Goal: Transaction & Acquisition: Purchase product/service

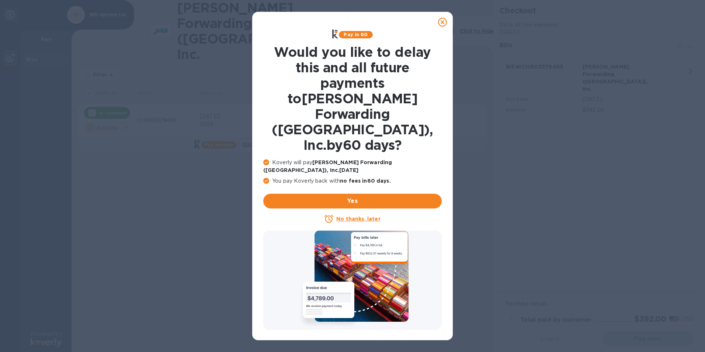
click at [443, 22] on icon at bounding box center [442, 22] width 9 height 9
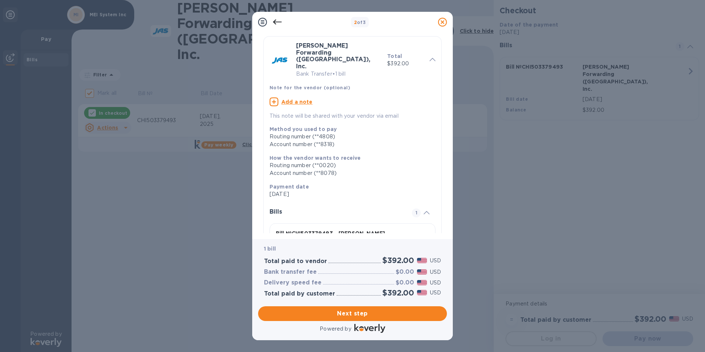
scroll to position [59, 0]
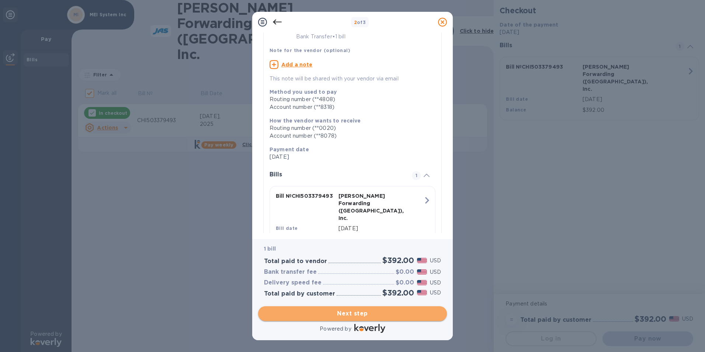
click at [370, 314] on span "Next step" at bounding box center [352, 313] width 177 height 9
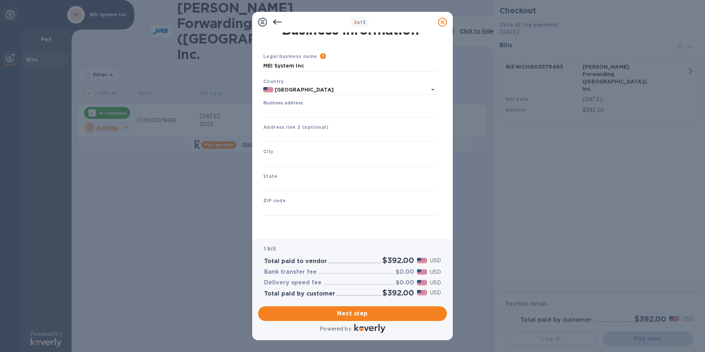
scroll to position [9, 0]
click at [308, 113] on input "Business address" at bounding box center [350, 111] width 174 height 11
click at [295, 109] on input "Business address" at bounding box center [350, 111] width 174 height 11
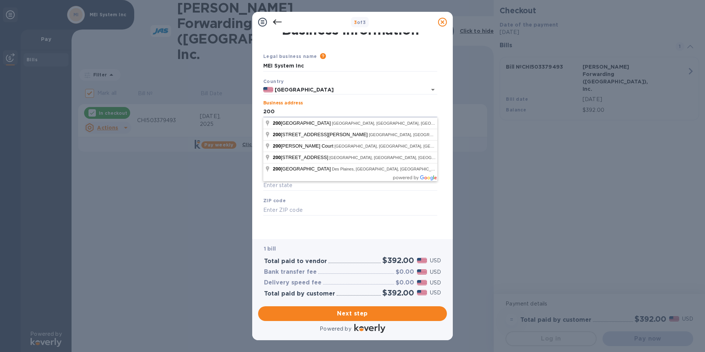
type input "200"
click at [318, 104] on div "Business address 200" at bounding box center [350, 108] width 174 height 17
drag, startPoint x: 266, startPoint y: 112, endPoint x: 252, endPoint y: 113, distance: 14.1
click at [252, 113] on div "3 of 3 Business Information Legal business name Please provide the legal name t…" at bounding box center [352, 176] width 705 height 352
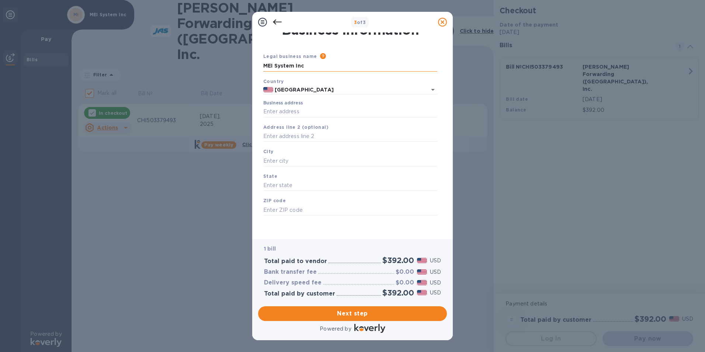
click at [321, 66] on input "MEI System Inc" at bounding box center [350, 66] width 174 height 11
click at [308, 114] on input "Business address" at bounding box center [350, 111] width 174 height 11
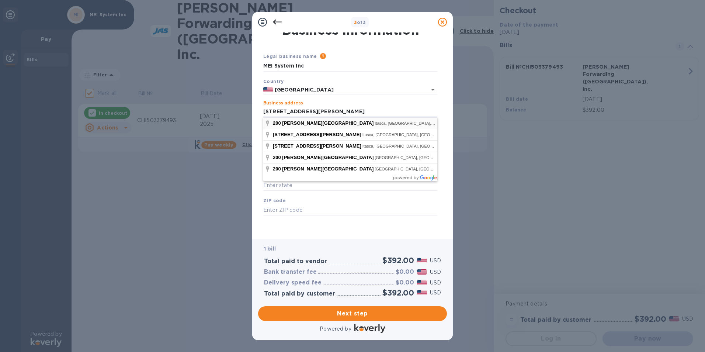
type input "[STREET_ADDRESS][PERSON_NAME]"
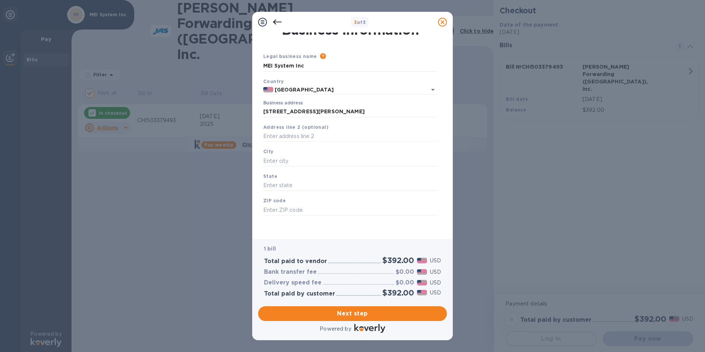
type input "Itasca"
type input "IL"
type input "60143"
click at [368, 314] on span "Next step" at bounding box center [352, 313] width 177 height 9
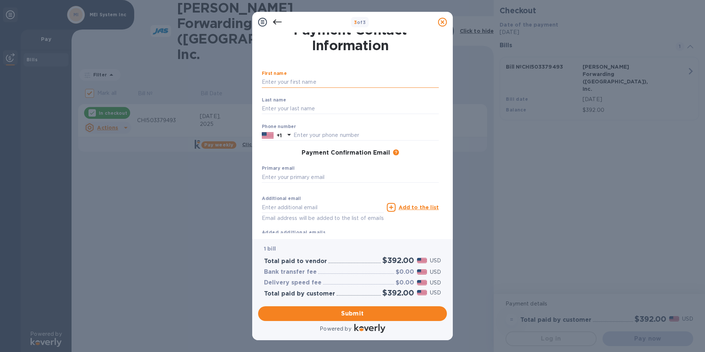
click at [315, 83] on input "text" at bounding box center [350, 82] width 177 height 11
type input "[PERSON_NAME]"
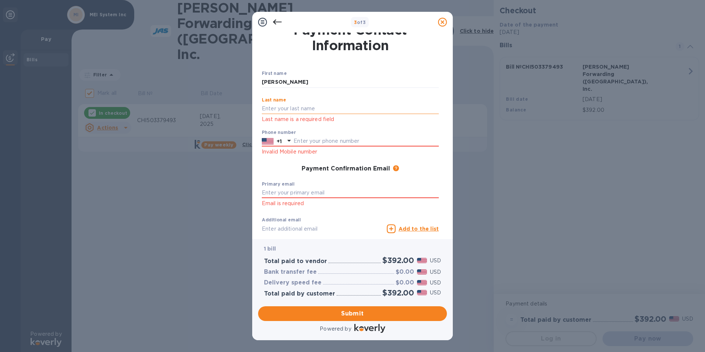
click at [312, 107] on input "text" at bounding box center [350, 108] width 177 height 11
type input "[PERSON_NAME]"
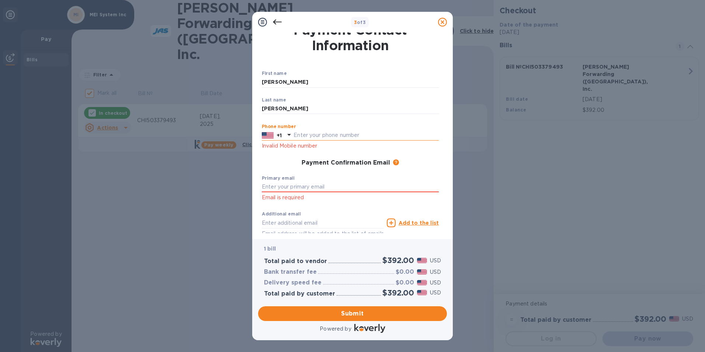
click at [357, 141] on input "text" at bounding box center [366, 135] width 145 height 11
click at [363, 139] on input "text" at bounding box center [366, 135] width 145 height 11
click at [305, 135] on input "6305288588" at bounding box center [366, 135] width 145 height 11
type input "6305288588"
click at [289, 136] on icon at bounding box center [289, 134] width 9 height 9
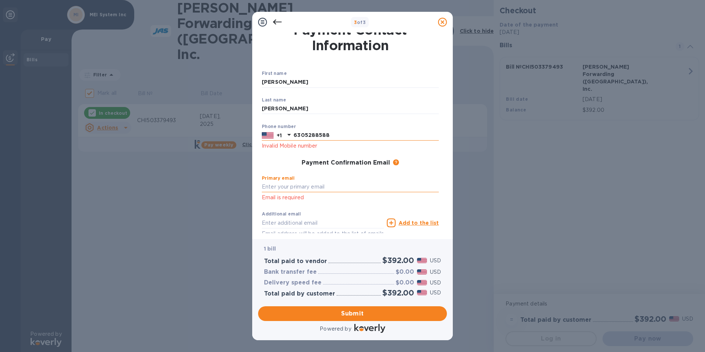
click at [307, 183] on input "text" at bounding box center [350, 187] width 177 height 11
type input "[EMAIL_ADDRESS][DOMAIN_NAME]"
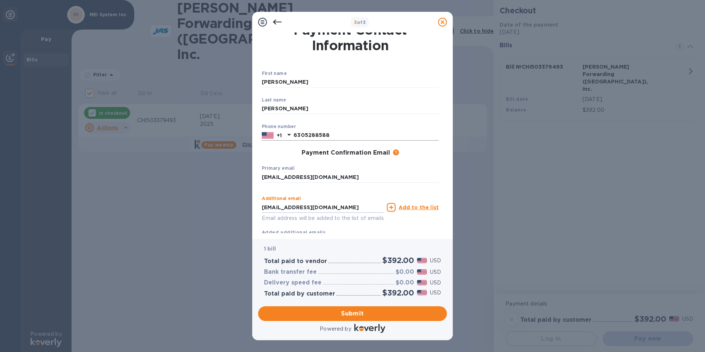
drag, startPoint x: 351, startPoint y: 226, endPoint x: 238, endPoint y: 224, distance: 112.5
click at [238, 224] on div "3 of 3 Payment Contact Information First name [PERSON_NAME] ​ Last name [PERSON…" at bounding box center [352, 176] width 705 height 352
click at [339, 132] on input "6305288588" at bounding box center [366, 135] width 145 height 11
drag, startPoint x: 339, startPoint y: 132, endPoint x: 263, endPoint y: 134, distance: 76.0
click at [263, 134] on div "[PHONE_NUMBER]" at bounding box center [350, 135] width 177 height 11
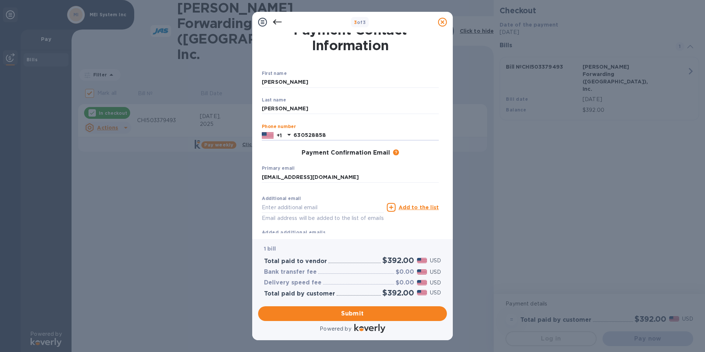
type input "6305288588"
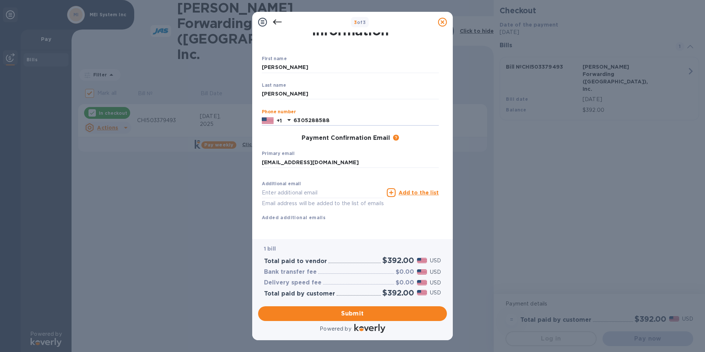
scroll to position [0, 0]
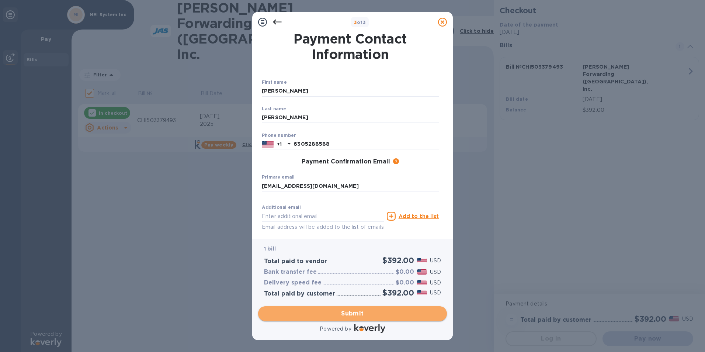
click at [336, 316] on span "Submit" at bounding box center [352, 313] width 177 height 9
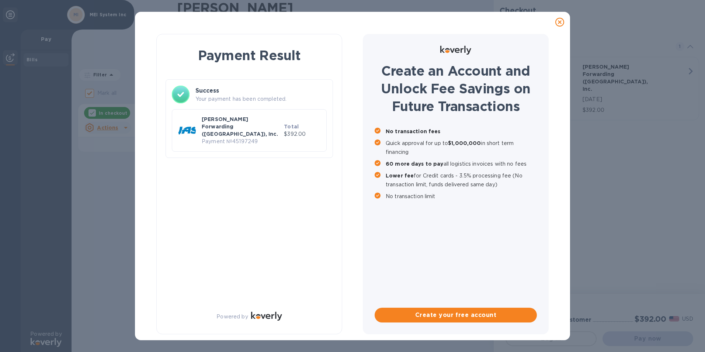
checkbox input "false"
